Goal: Transaction & Acquisition: Purchase product/service

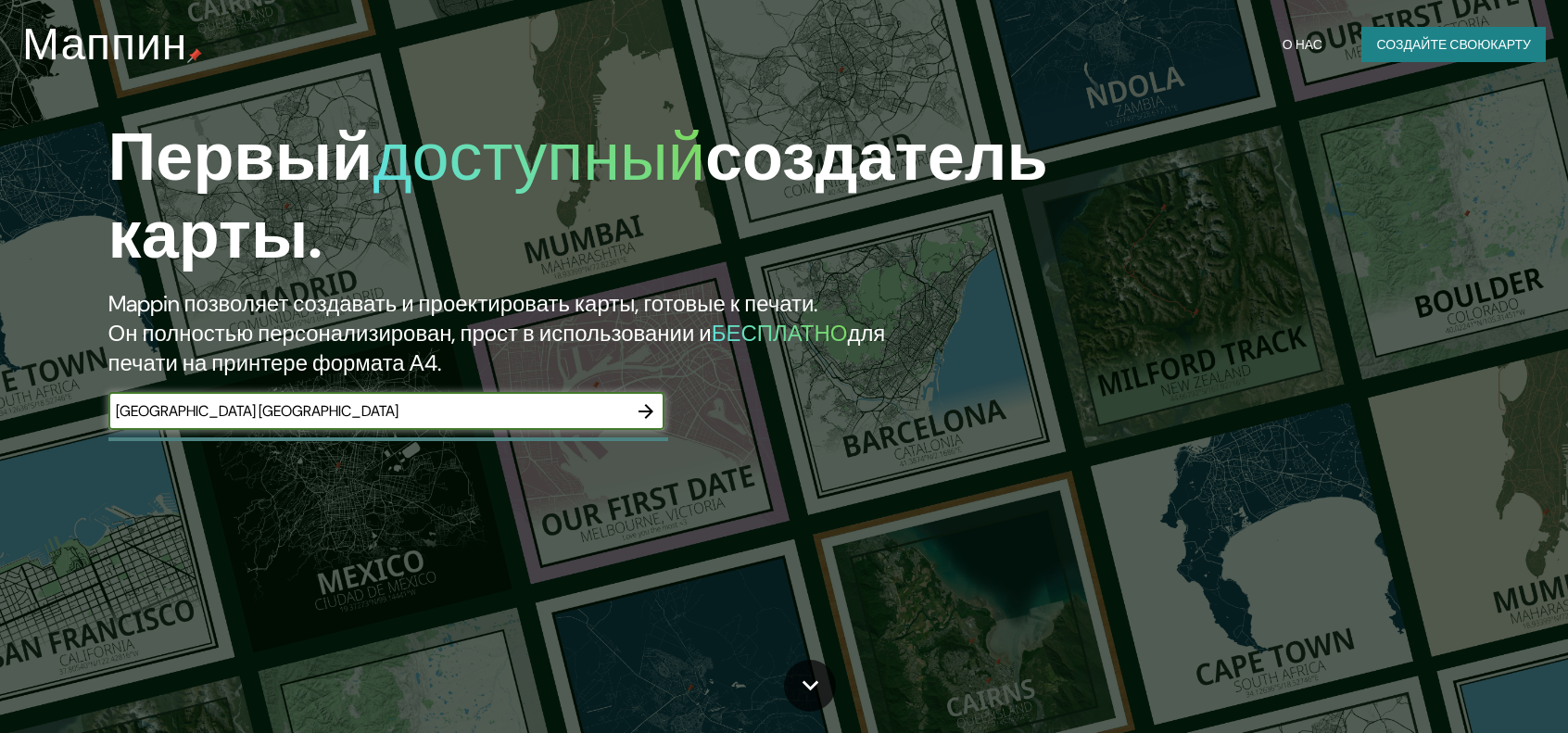
click at [640, 413] on icon "button" at bounding box center [645, 411] width 15 height 15
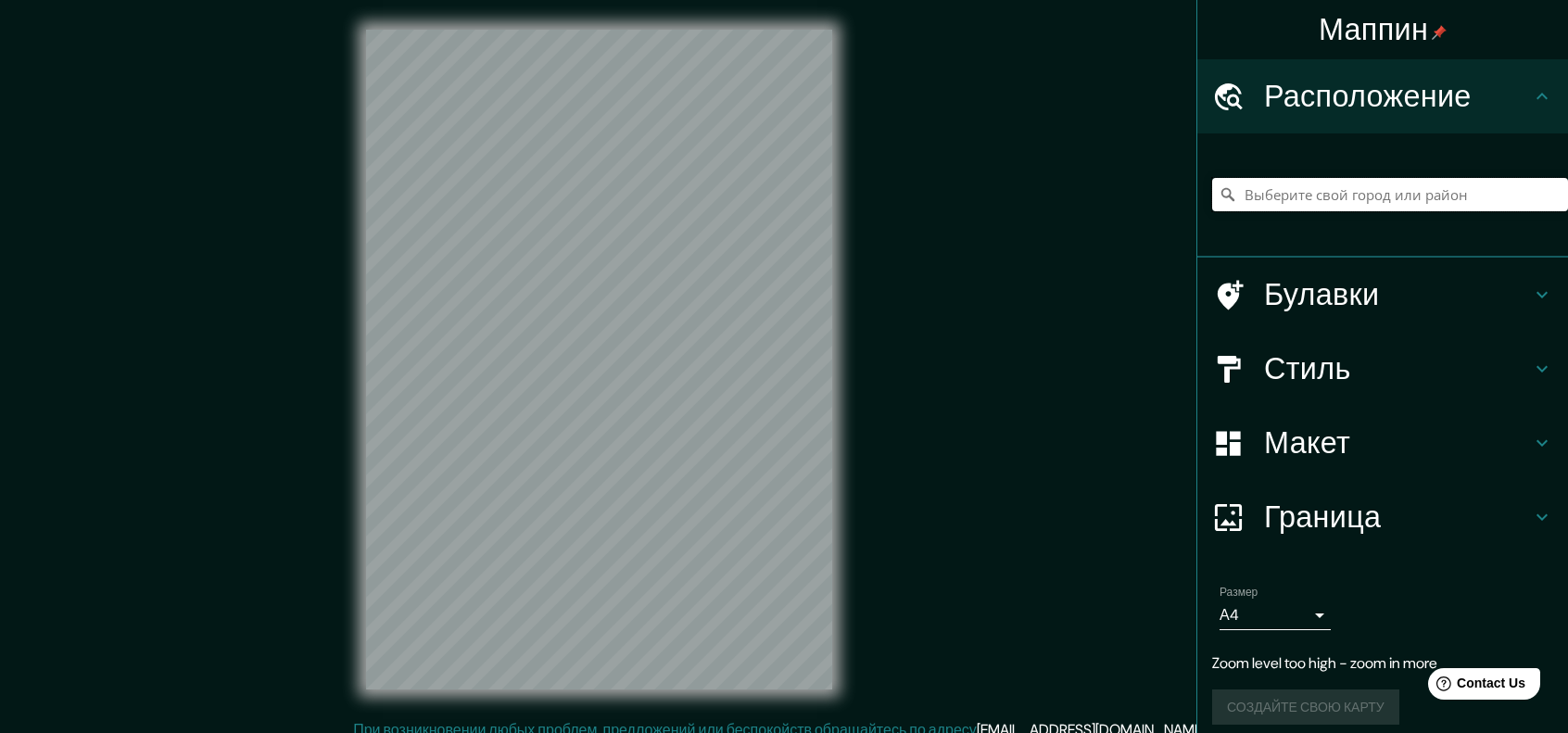
click at [1382, 196] on input "Выберите свой город или район" at bounding box center [1391, 195] width 356 height 33
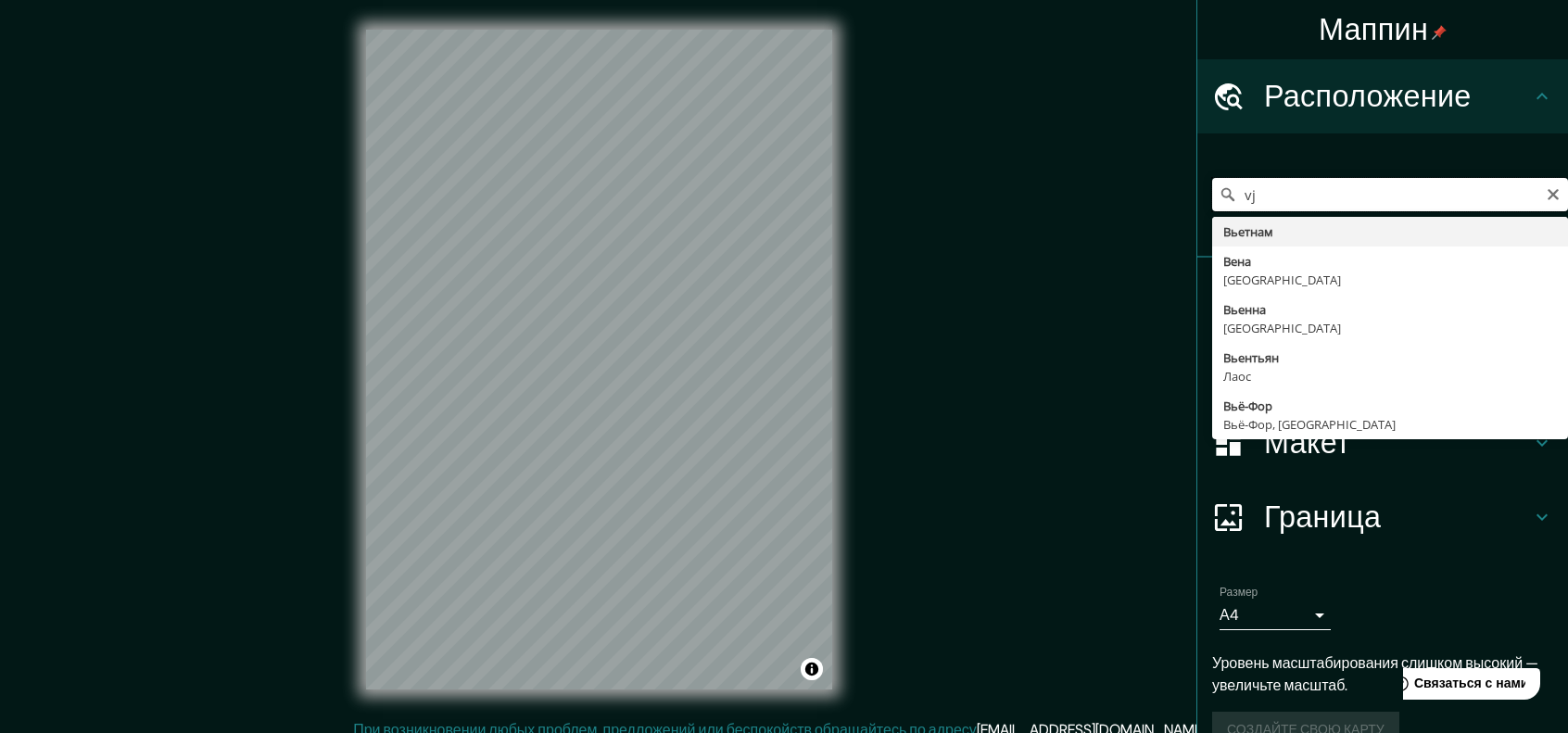
type input "v"
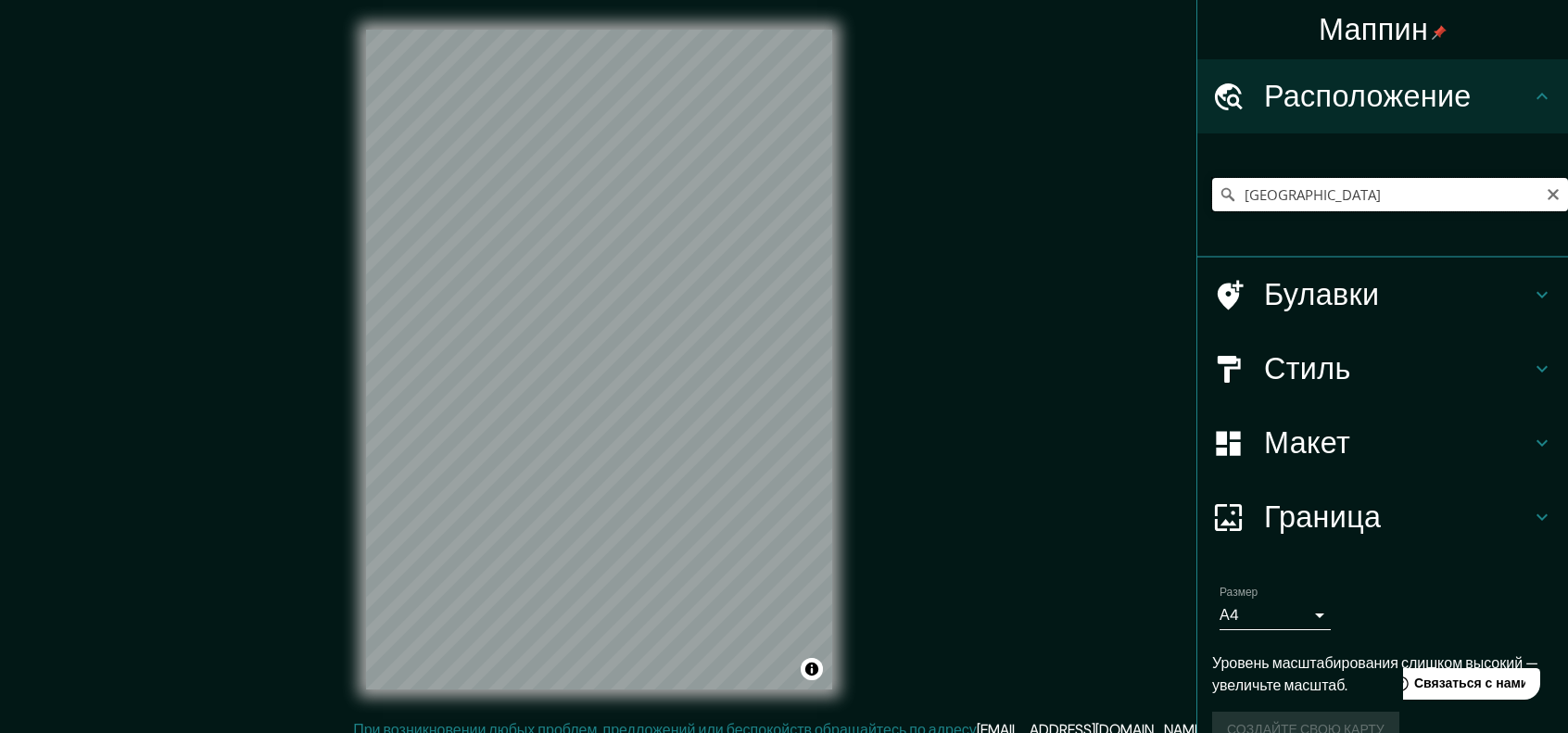
click at [1321, 192] on input "[GEOGRAPHIC_DATA]" at bounding box center [1391, 195] width 356 height 33
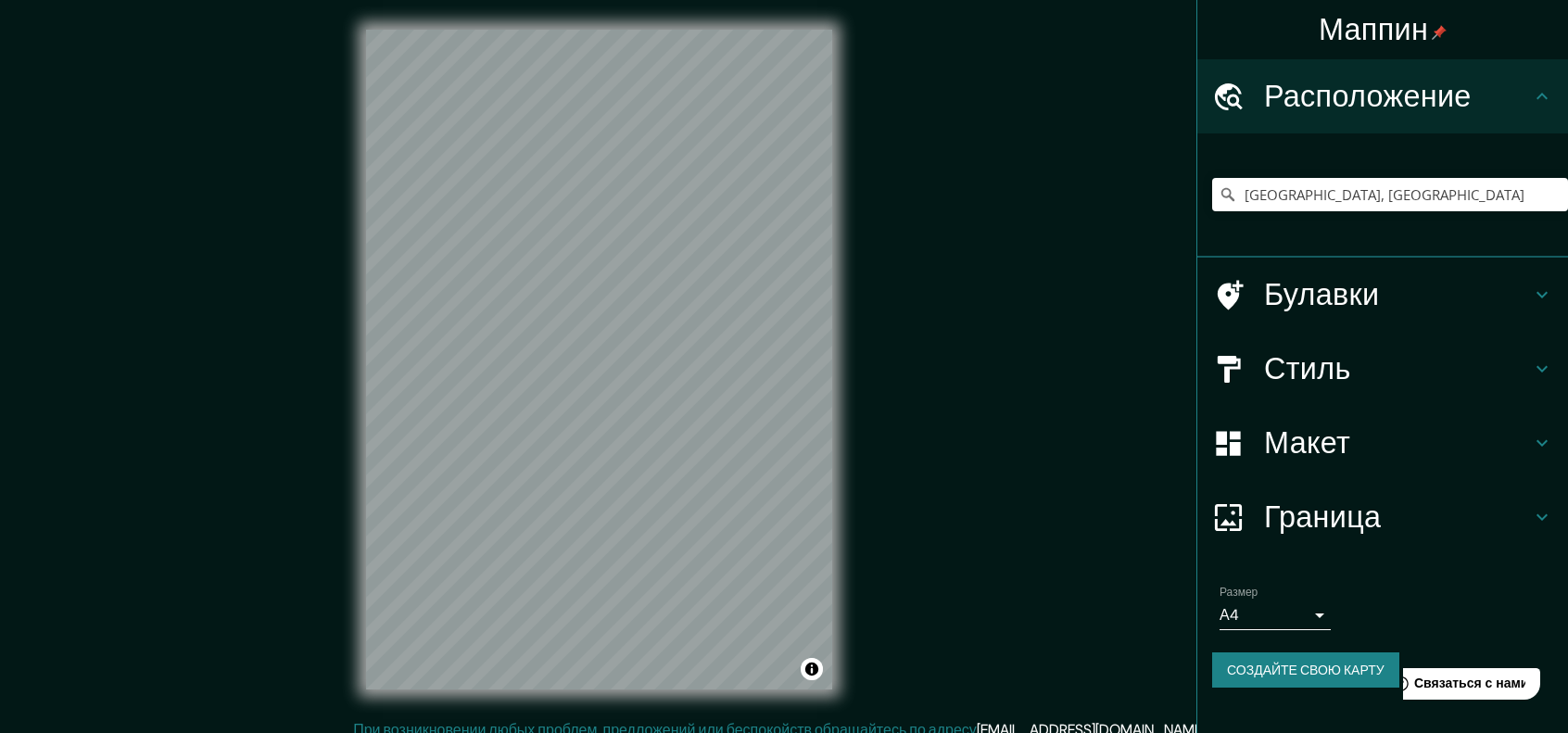
click at [1445, 383] on h4 "Стиль" at bounding box center [1398, 369] width 267 height 37
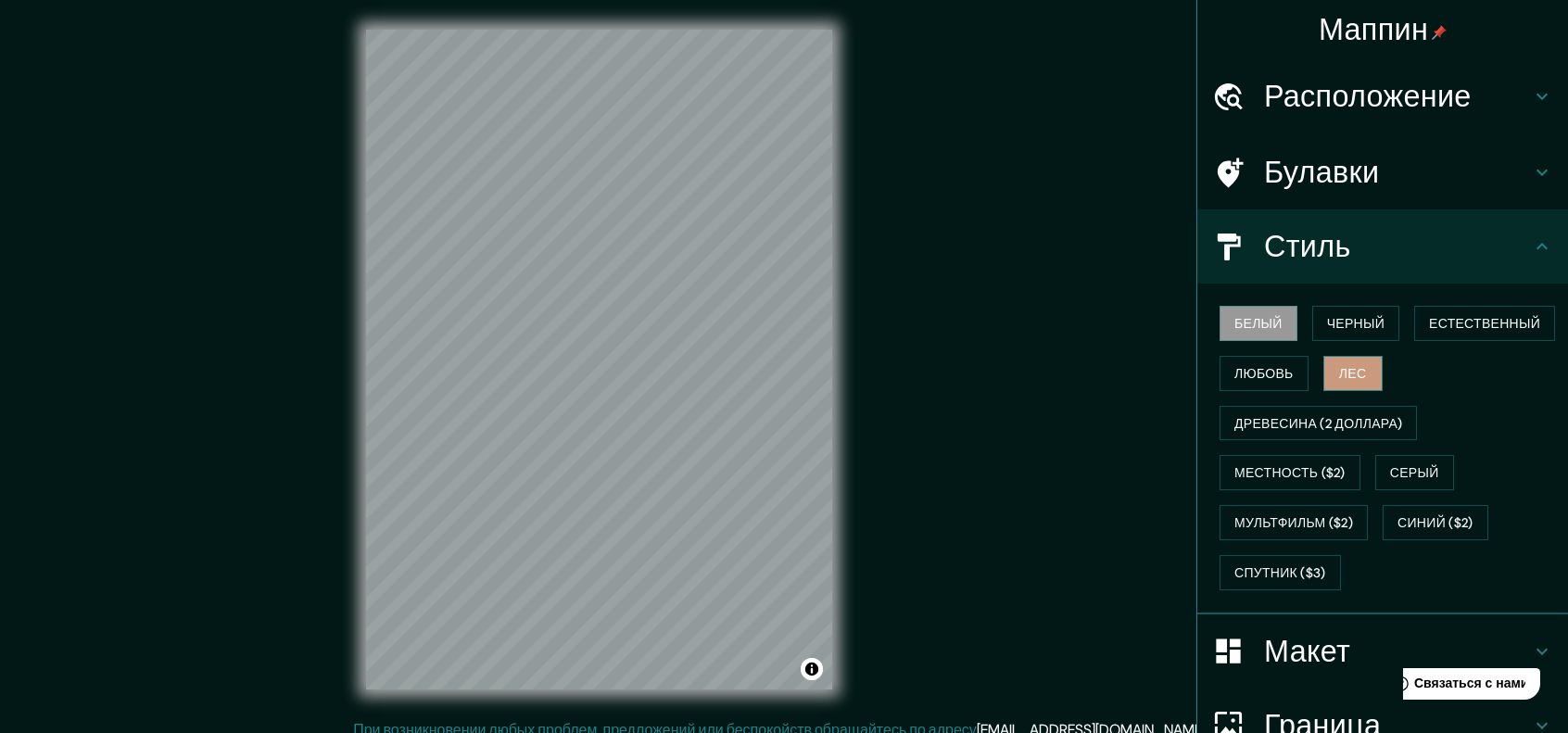
click at [1339, 361] on font "Лес" at bounding box center [1353, 373] width 28 height 24
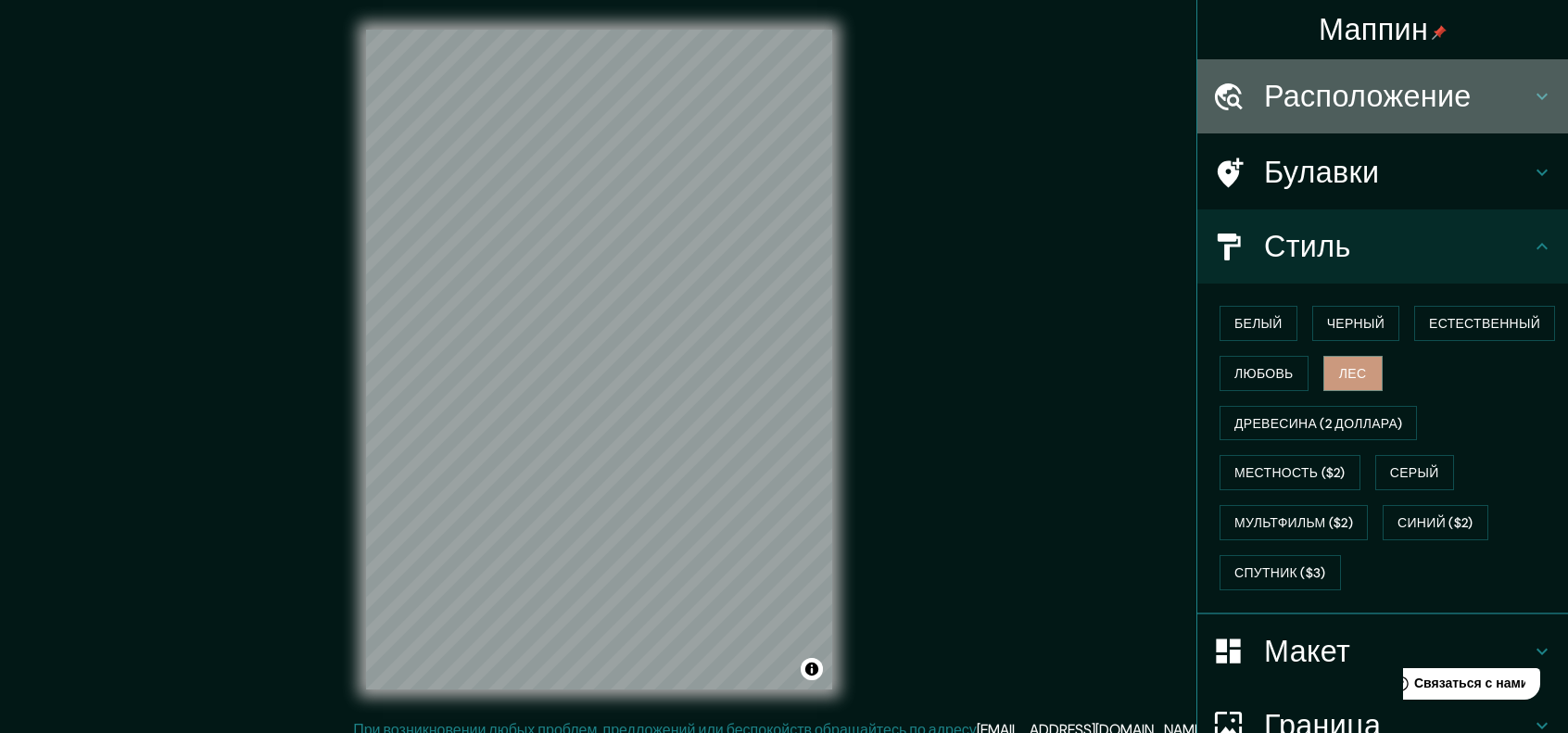
click at [1387, 97] on font "Расположение" at bounding box center [1367, 96] width 207 height 39
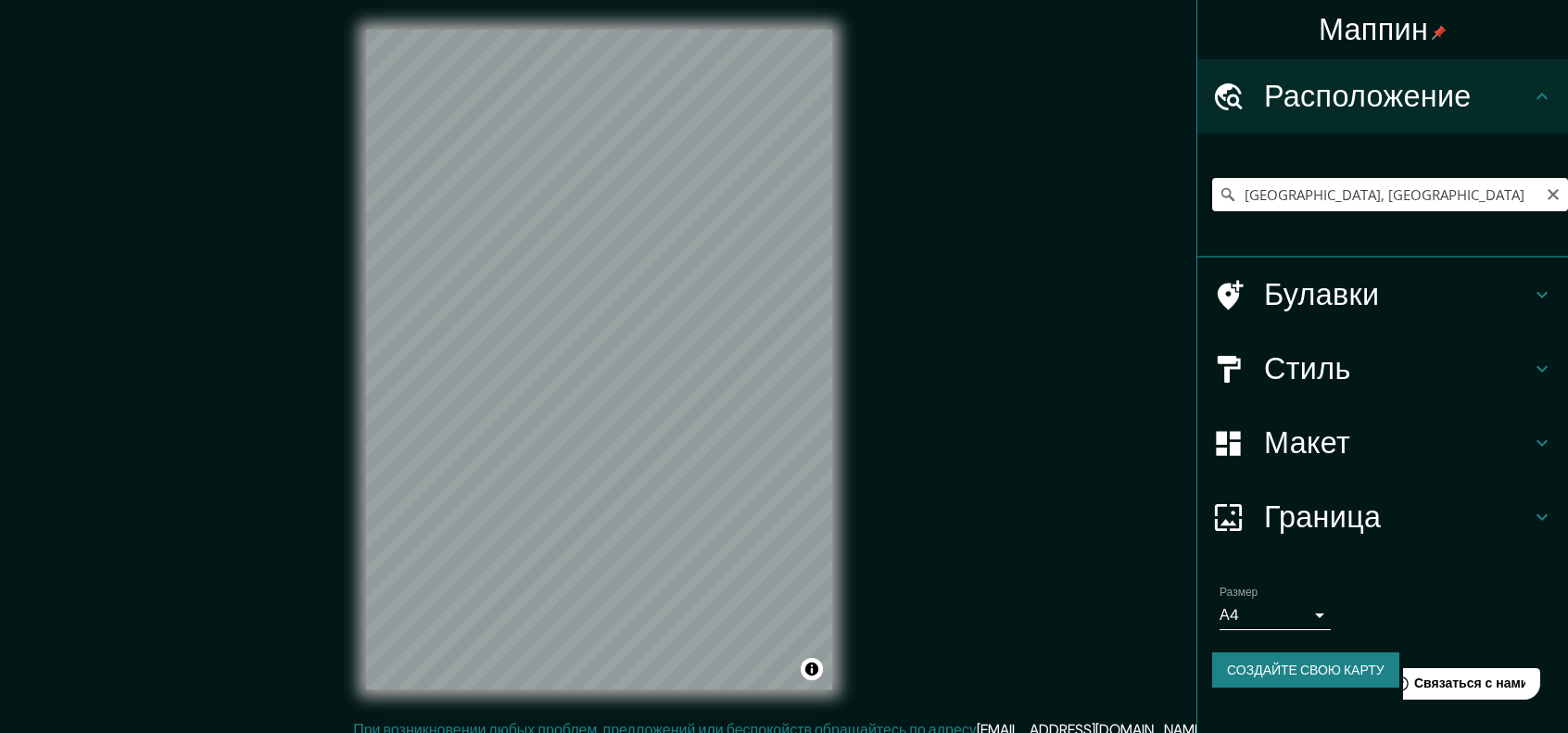
click at [1364, 202] on input "[GEOGRAPHIC_DATA], [GEOGRAPHIC_DATA]" at bounding box center [1391, 195] width 356 height 33
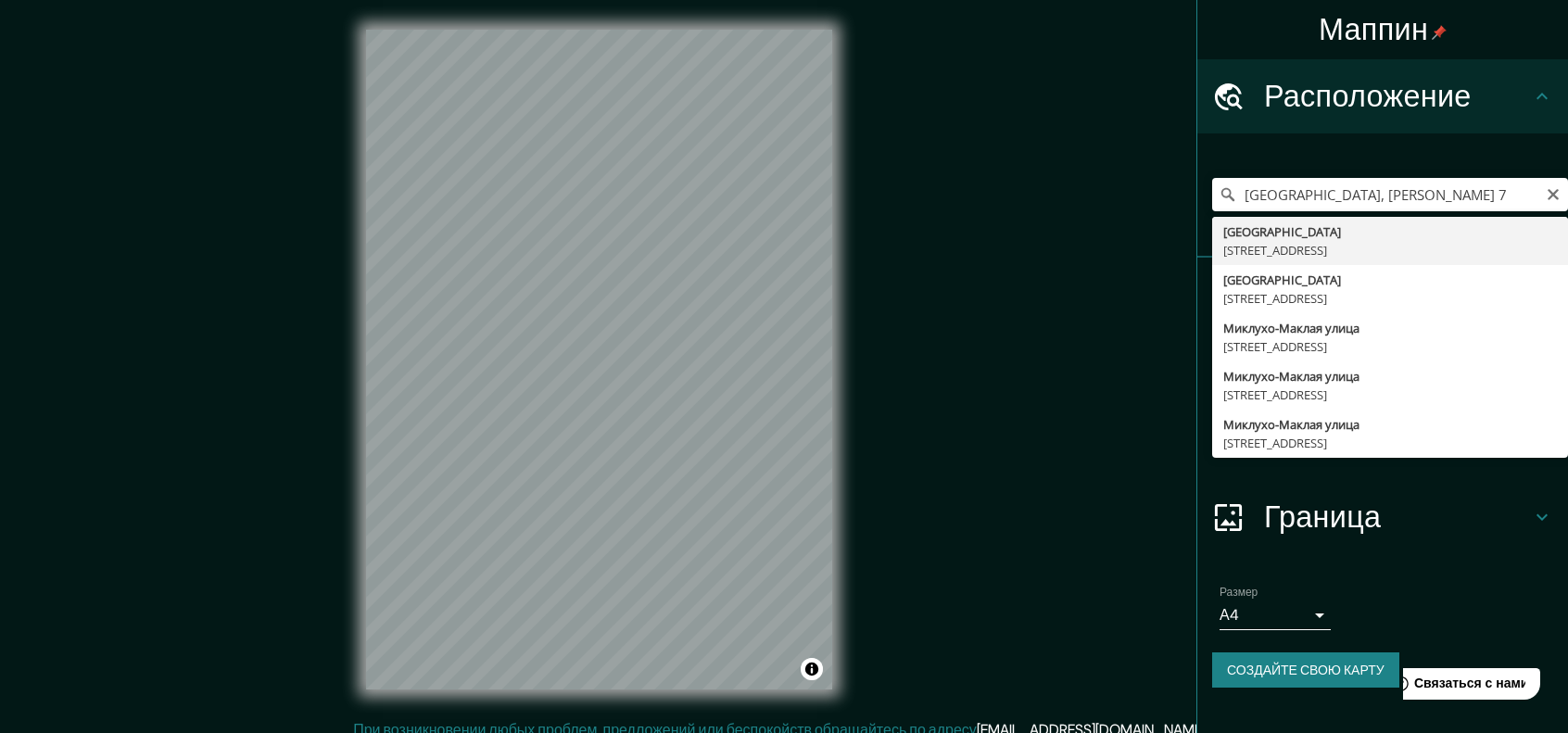
type input "[STREET_ADDRESS]"
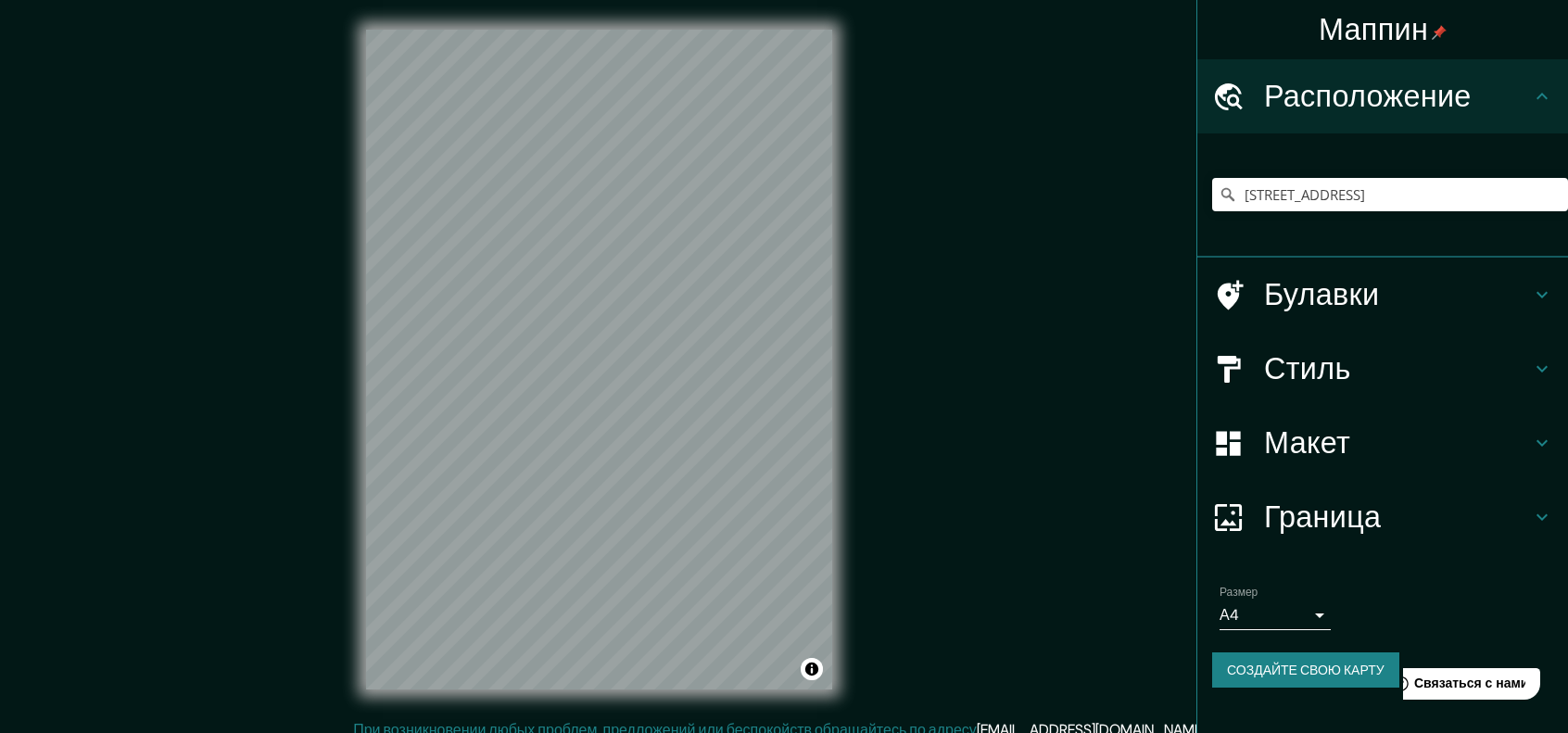
click at [1468, 372] on h4 "Стиль" at bounding box center [1398, 369] width 267 height 37
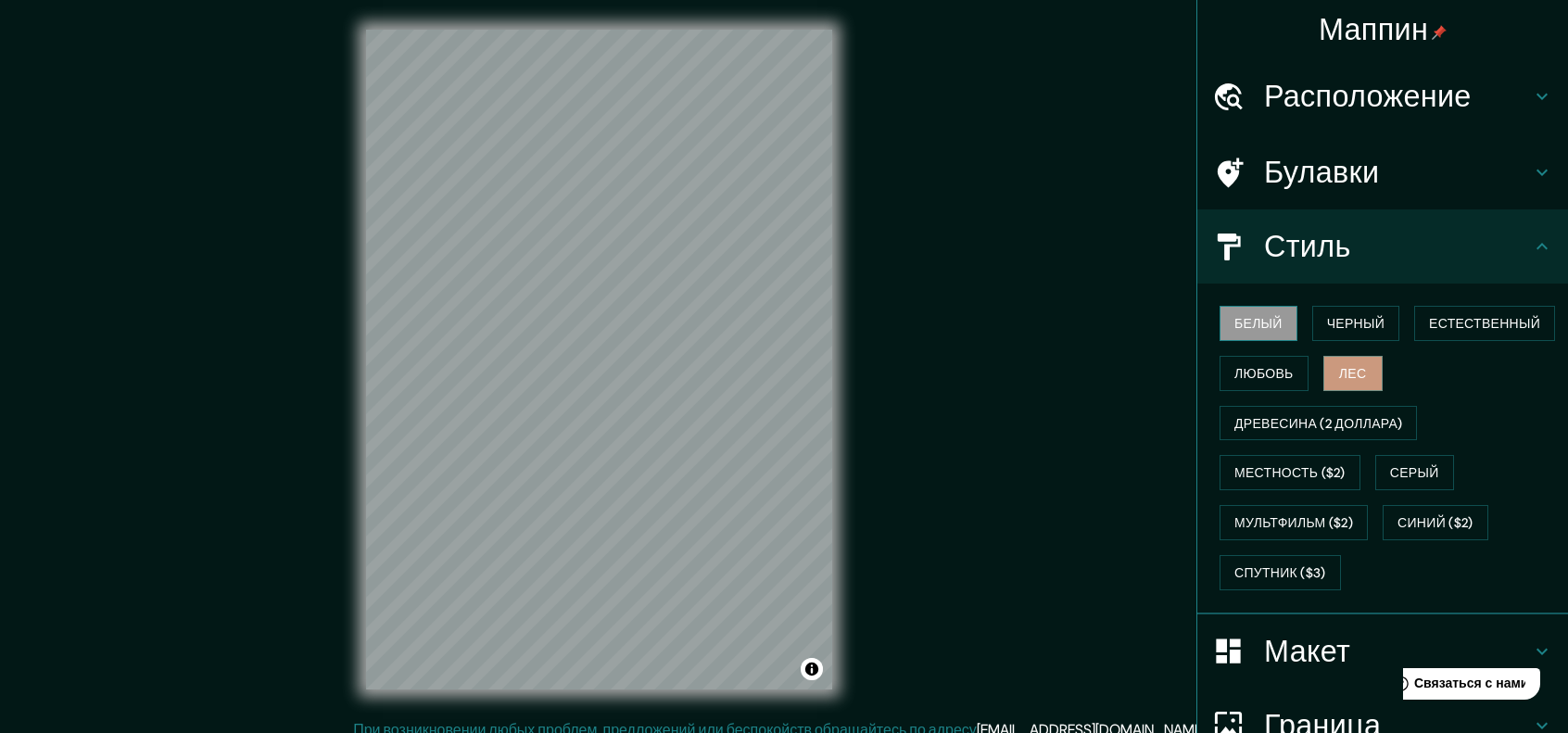
click at [1251, 319] on font "Белый" at bounding box center [1258, 323] width 49 height 17
click at [1351, 324] on font "Черный" at bounding box center [1356, 323] width 57 height 17
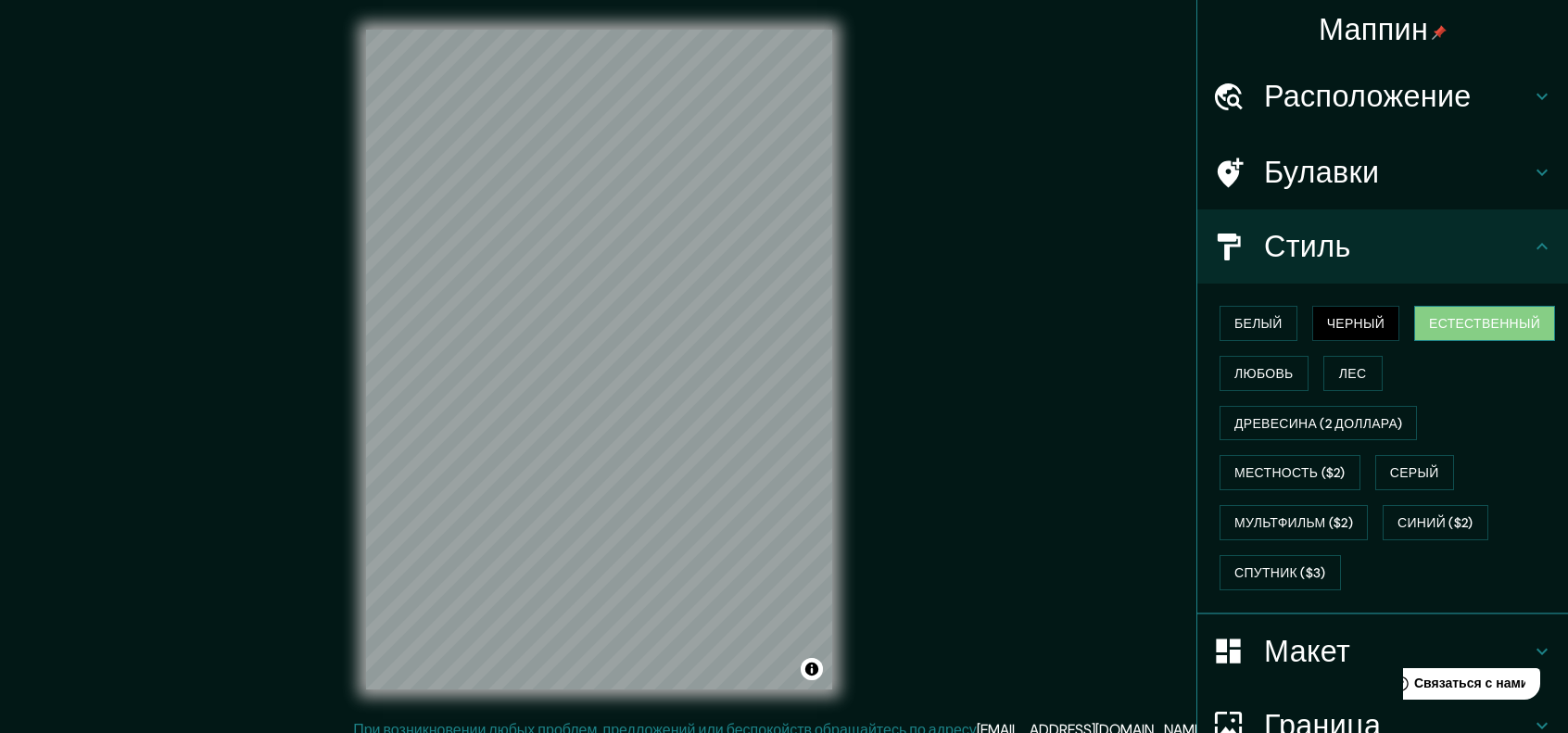
click at [1463, 323] on font "Естественный" at bounding box center [1484, 323] width 111 height 17
click at [1244, 374] on font "Любовь" at bounding box center [1263, 373] width 59 height 17
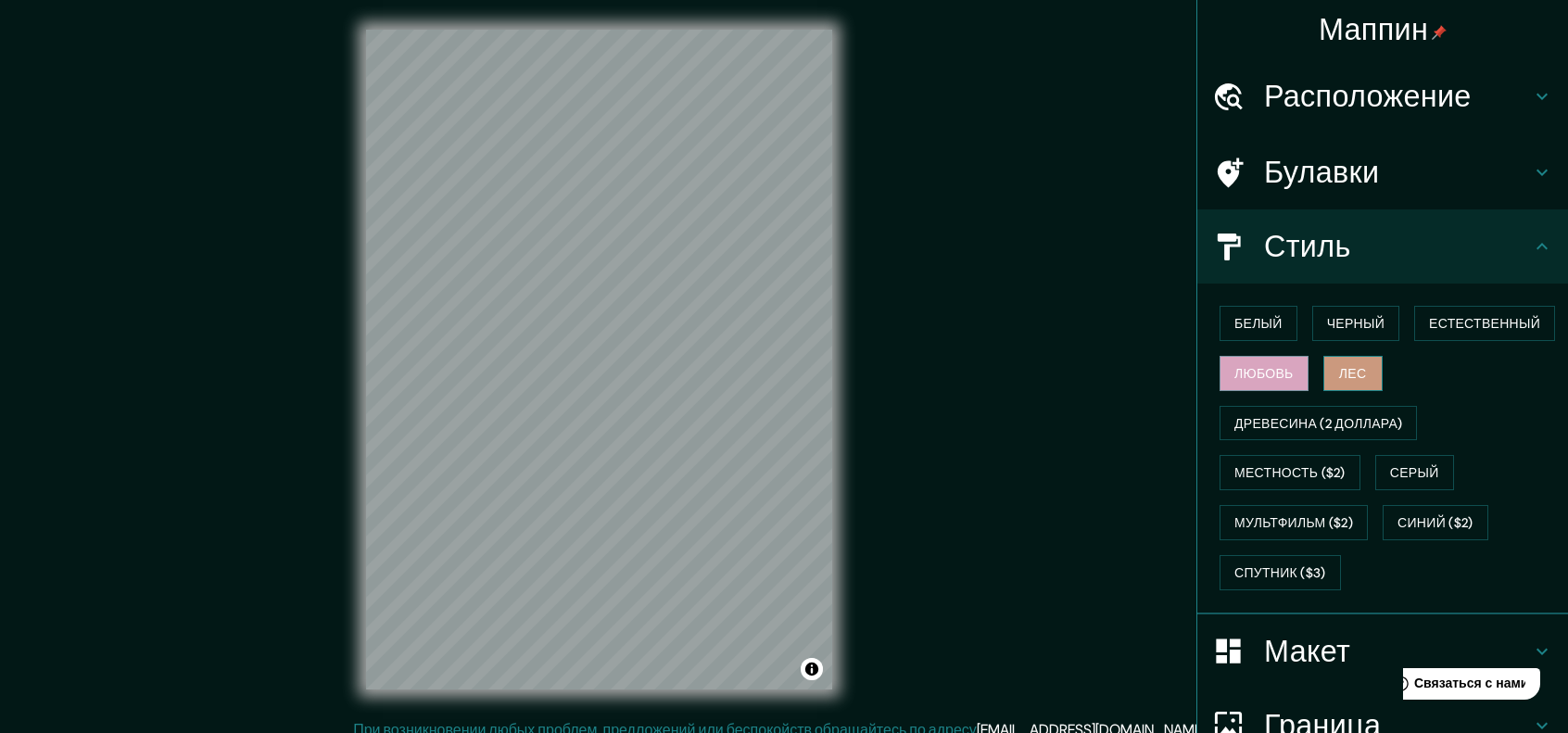
click at [1342, 376] on font "Лес" at bounding box center [1353, 373] width 28 height 17
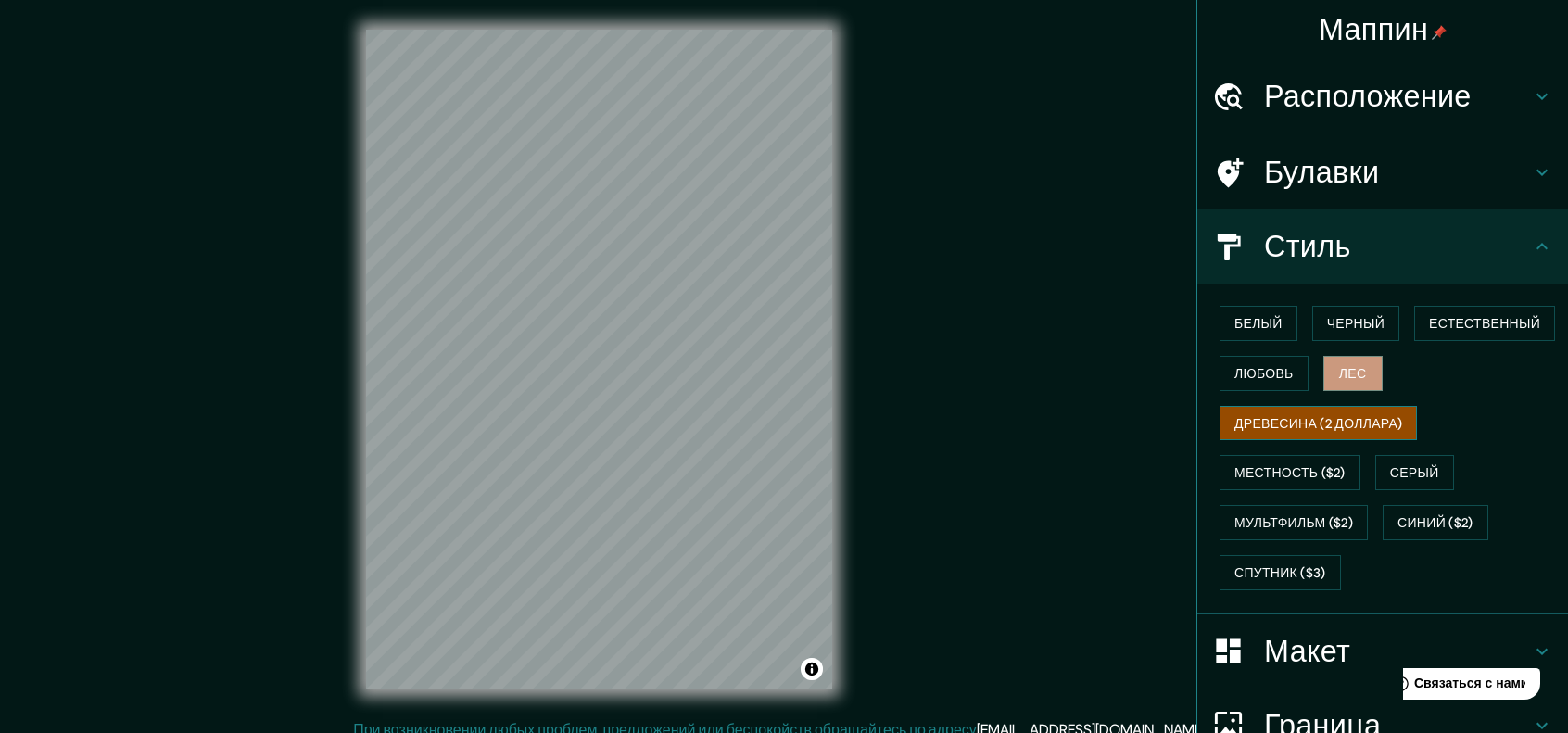
click at [1304, 418] on font "Древесина (2 доллара)" at bounding box center [1318, 423] width 167 height 17
click at [1283, 470] on font "Местность ($2)" at bounding box center [1290, 473] width 111 height 17
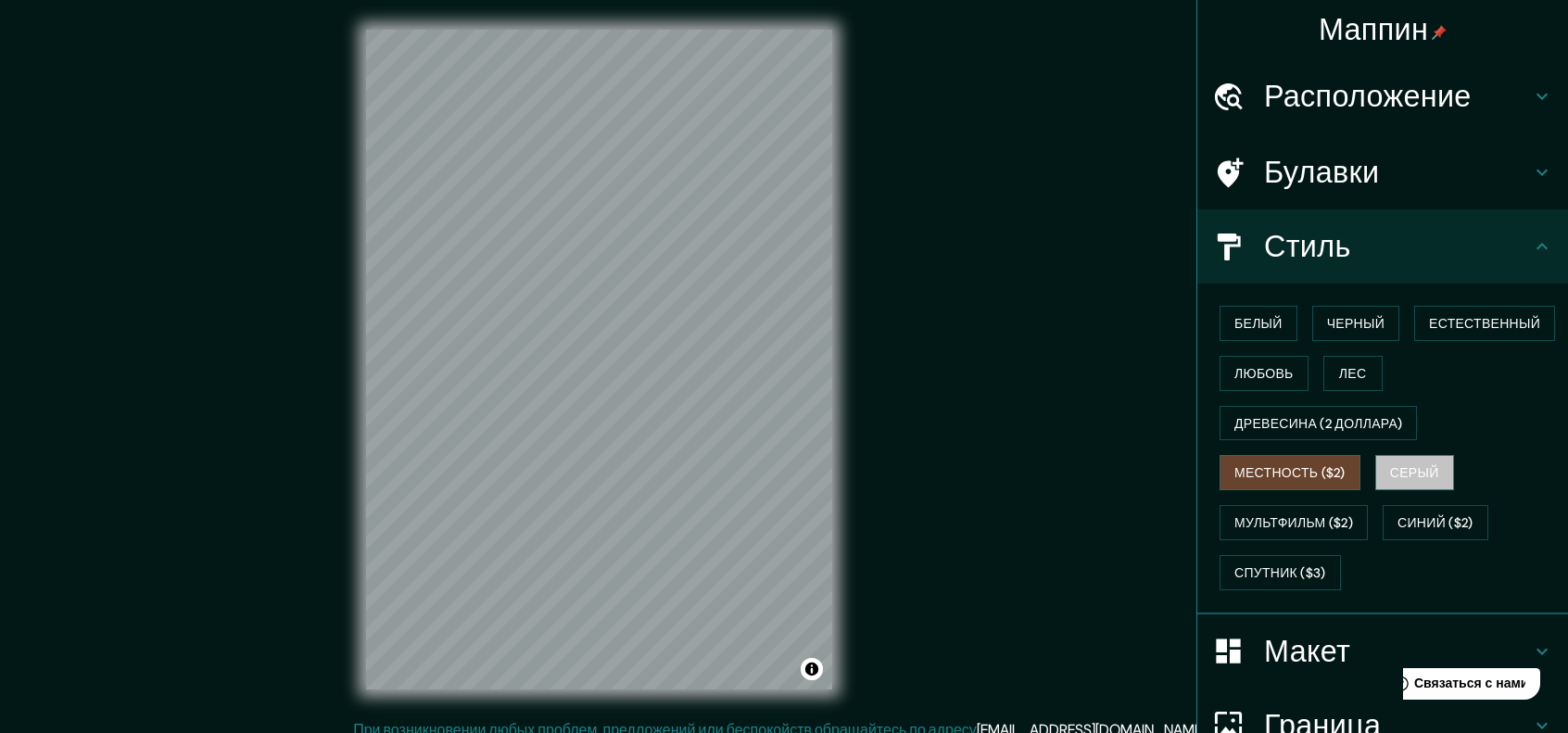
click at [1412, 467] on font "Серый" at bounding box center [1414, 473] width 49 height 17
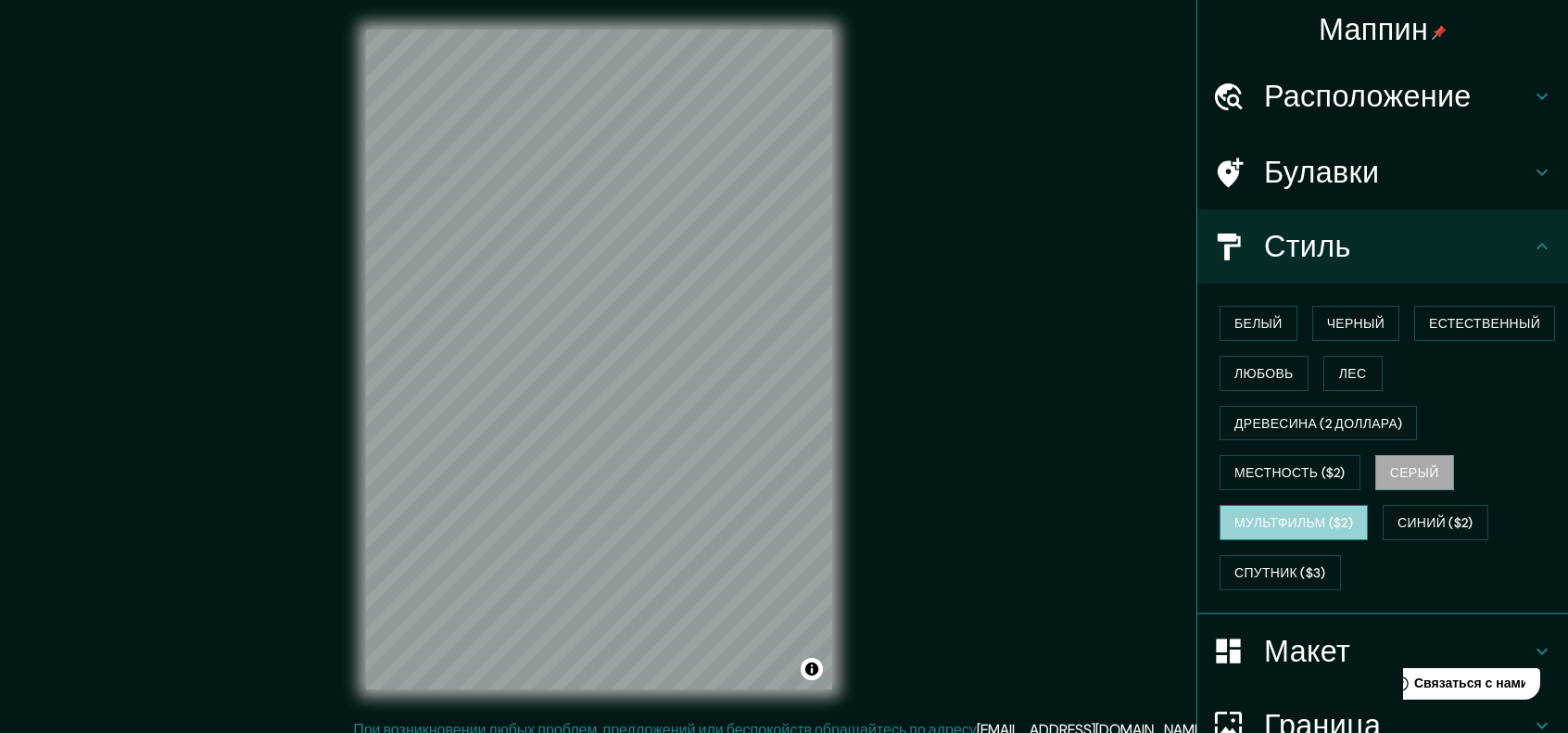
click at [1264, 526] on font "Мультфильм ($2)" at bounding box center [1294, 523] width 119 height 17
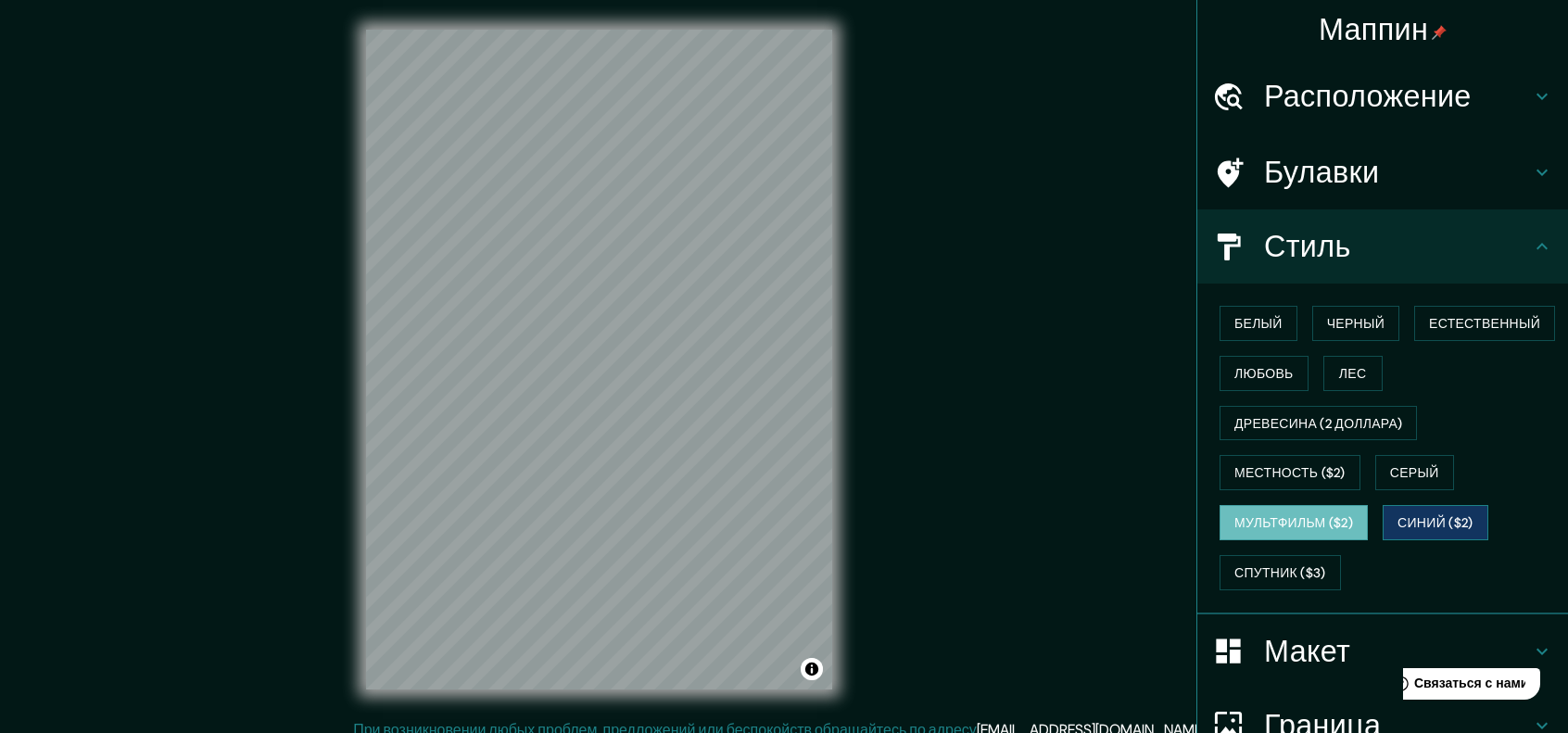
click at [1405, 516] on font "Синий ($2)" at bounding box center [1435, 523] width 75 height 17
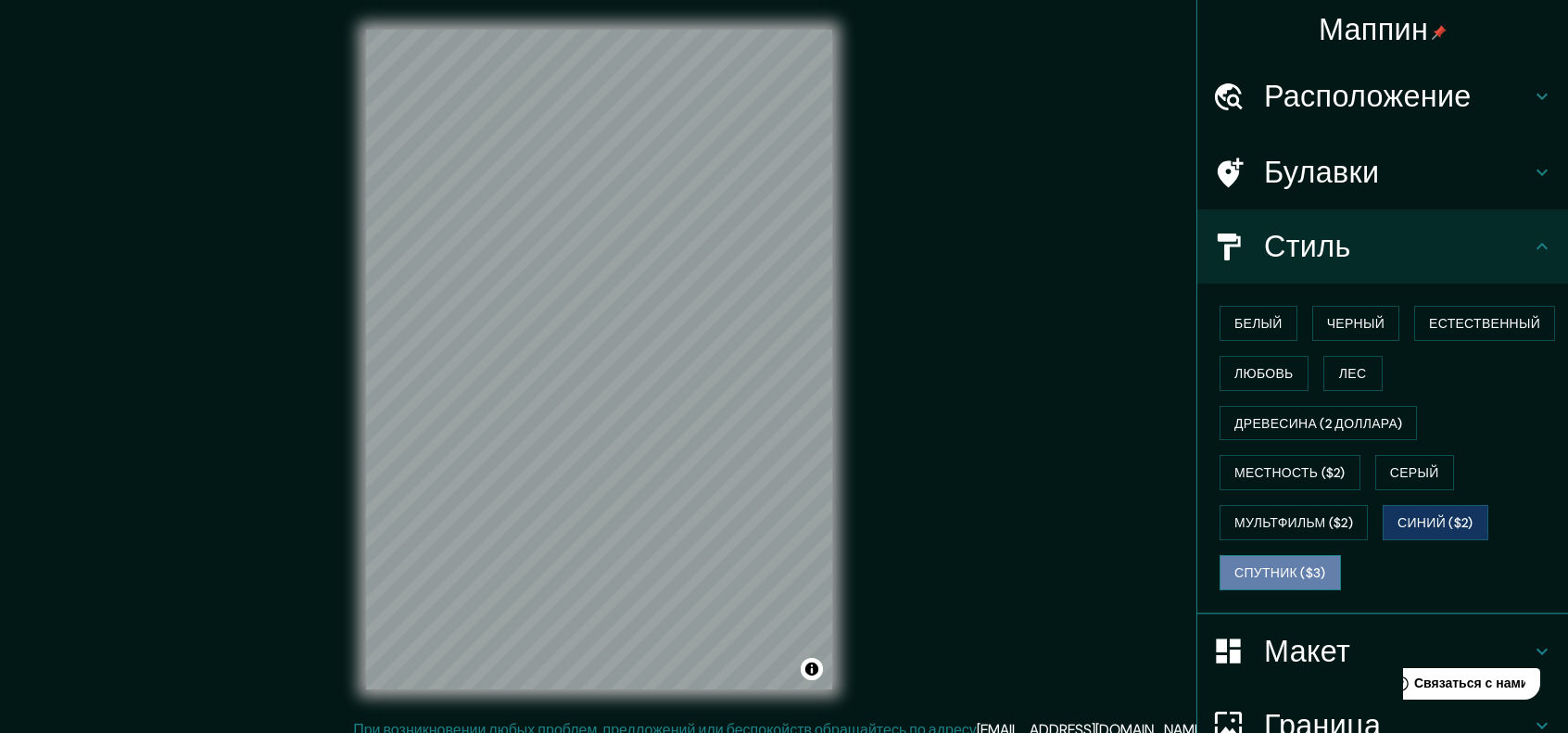
click at [1242, 570] on font "Спутник ($3)" at bounding box center [1280, 572] width 91 height 17
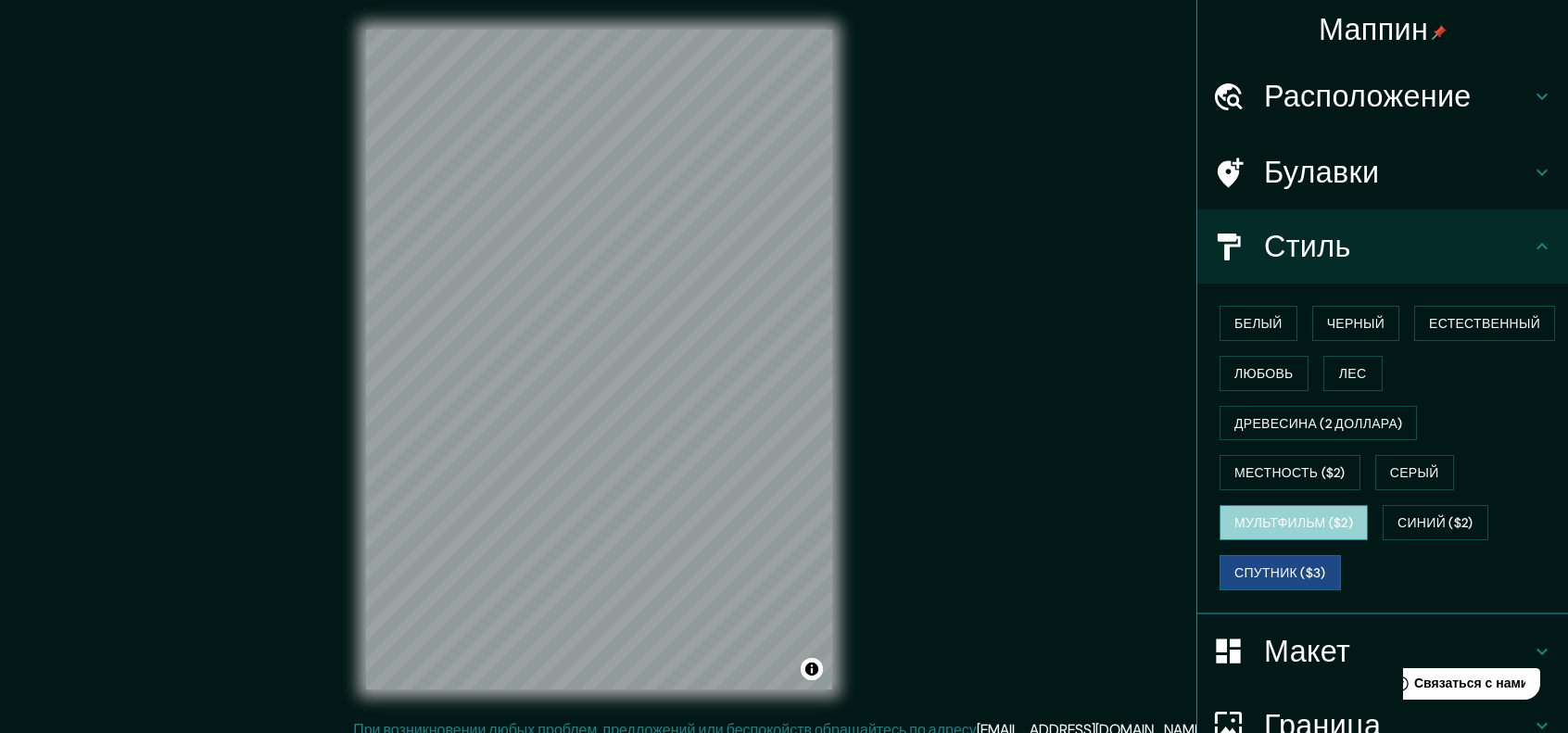
click at [1299, 522] on font "Мультфильм ($2)" at bounding box center [1294, 523] width 119 height 17
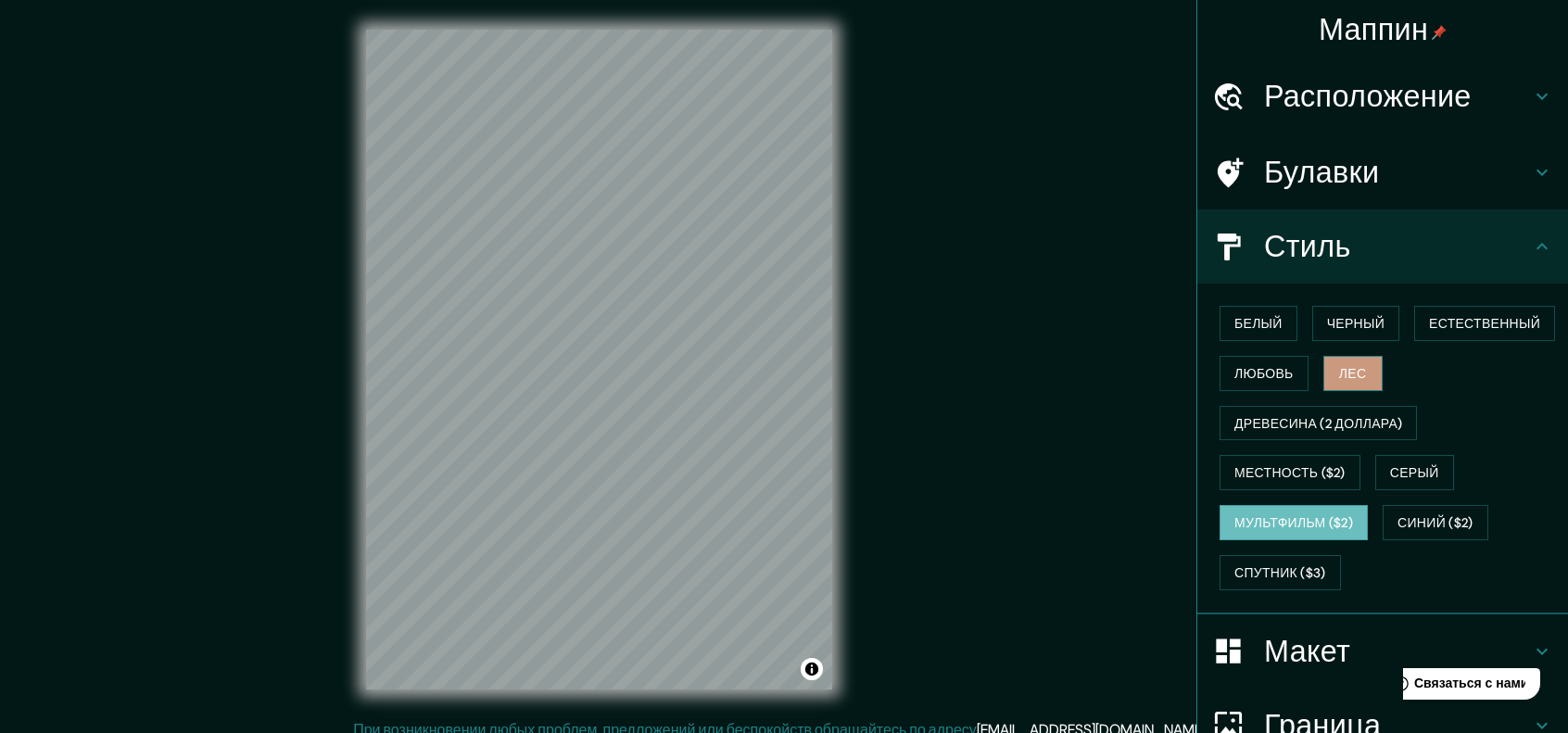
click at [1339, 369] on font "Лес" at bounding box center [1353, 373] width 28 height 17
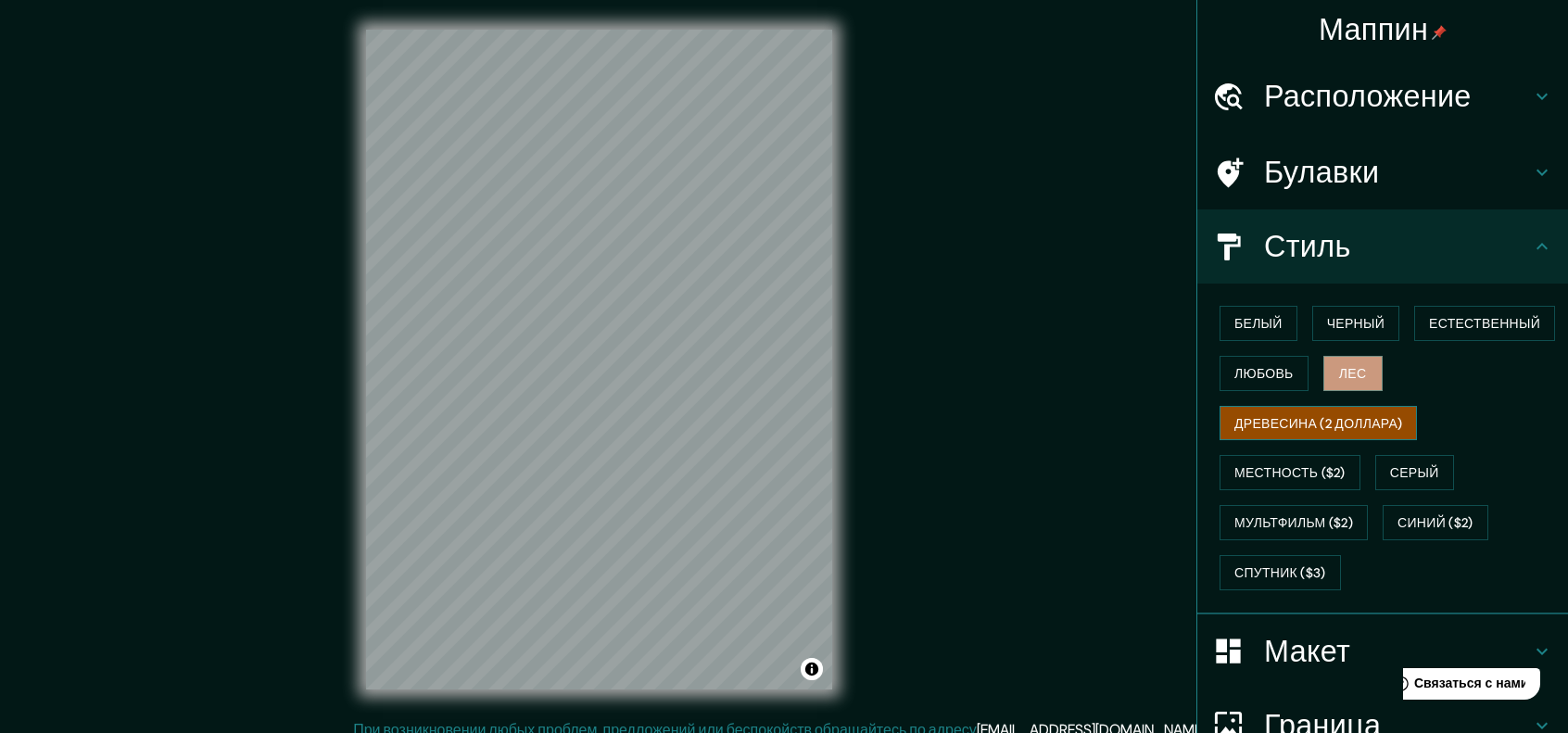
click at [1264, 423] on font "Древесина (2 доллара)" at bounding box center [1318, 423] width 167 height 17
click at [1264, 476] on font "Местность ($2)" at bounding box center [1290, 473] width 111 height 17
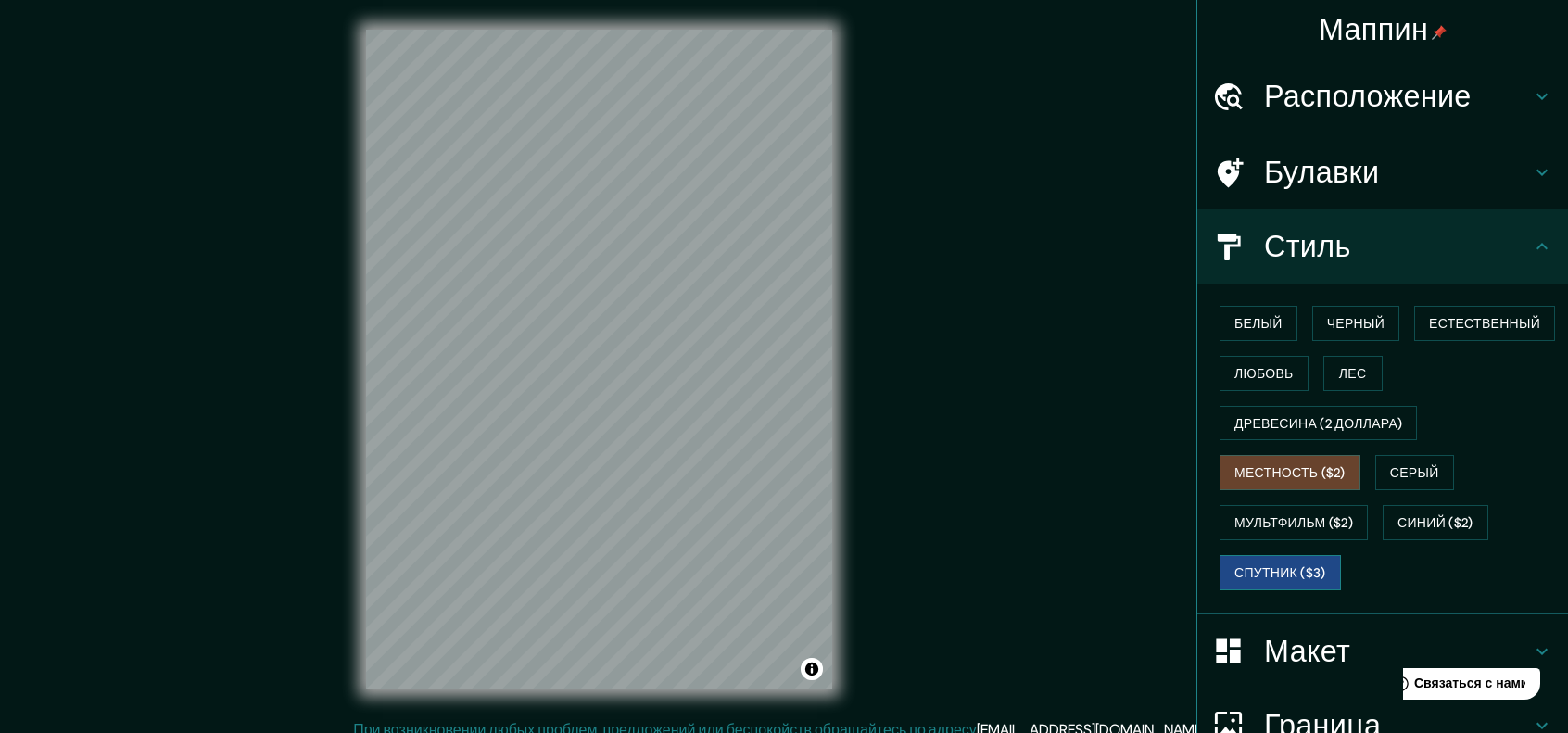
click at [1277, 565] on font "Спутник ($3)" at bounding box center [1280, 572] width 91 height 17
